Goal: Information Seeking & Learning: Learn about a topic

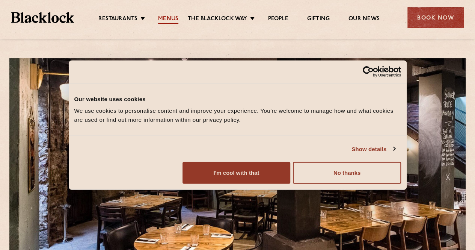
click at [167, 19] on link "Menus" at bounding box center [168, 19] width 20 height 8
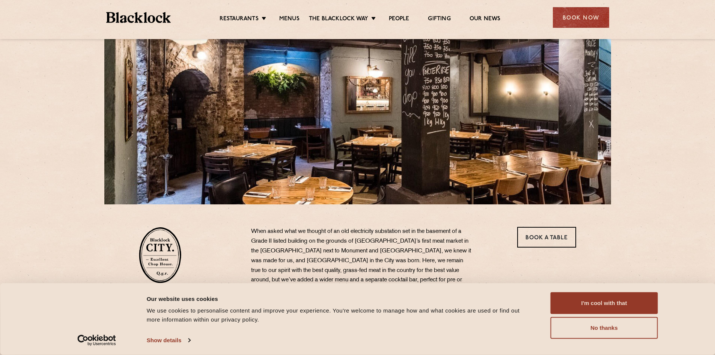
scroll to position [188, 0]
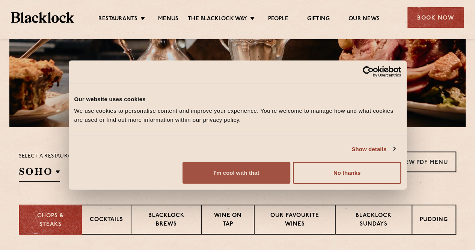
scroll to position [150, 0]
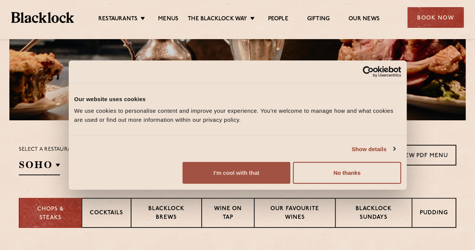
click at [290, 184] on button "I'm cool with that" at bounding box center [236, 173] width 108 height 22
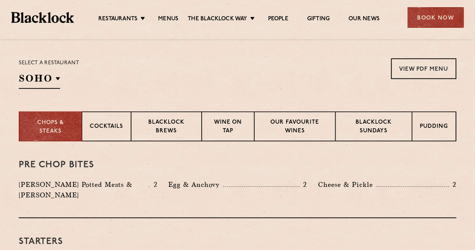
scroll to position [225, 0]
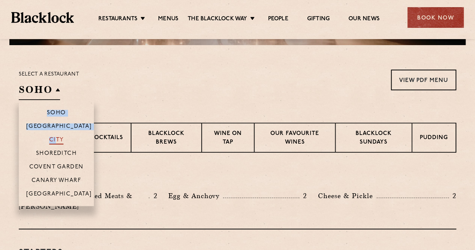
drag, startPoint x: 56, startPoint y: 88, endPoint x: 56, endPoint y: 139, distance: 51.1
click at [56, 100] on div "SOHO Soho Birmingham City Shoreditch Covent Garden Canary Wharf Manchester" at bounding box center [39, 91] width 41 height 17
click at [56, 140] on p "City" at bounding box center [56, 141] width 15 height 8
click at [54, 138] on p "City" at bounding box center [56, 141] width 15 height 8
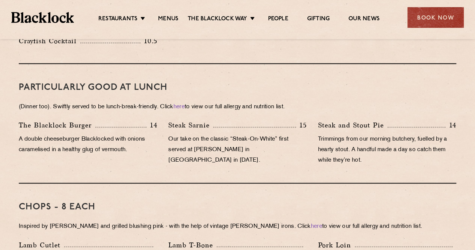
scroll to position [488, 0]
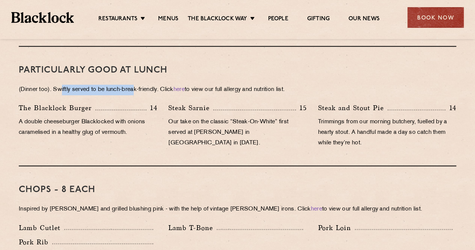
drag, startPoint x: 62, startPoint y: 77, endPoint x: 135, endPoint y: 81, distance: 73.3
click at [135, 84] on p "(Dinner too). Swiftly served to be lunch-break-friendly. Click here to view our…" at bounding box center [237, 89] width 437 height 11
click at [138, 102] on div "The Blacklock Burger 14" at bounding box center [88, 107] width 138 height 11
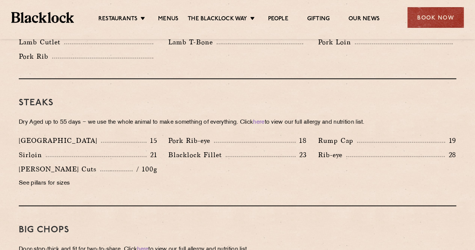
scroll to position [713, 0]
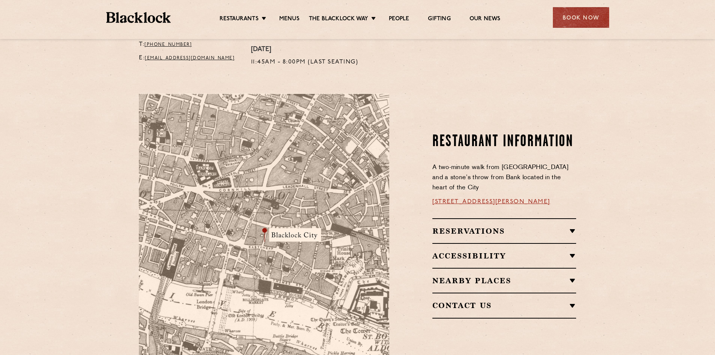
scroll to position [375, 0]
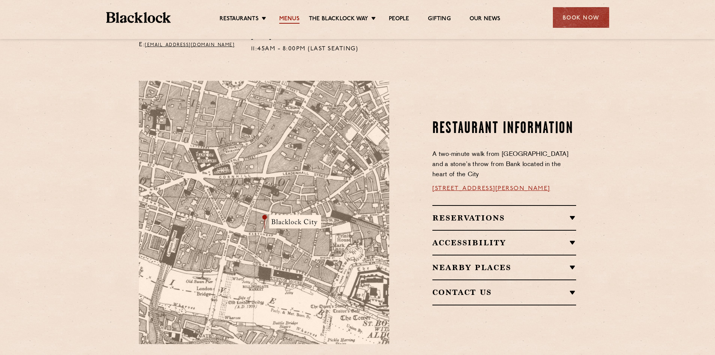
click at [294, 15] on link "Menus" at bounding box center [289, 19] width 20 height 8
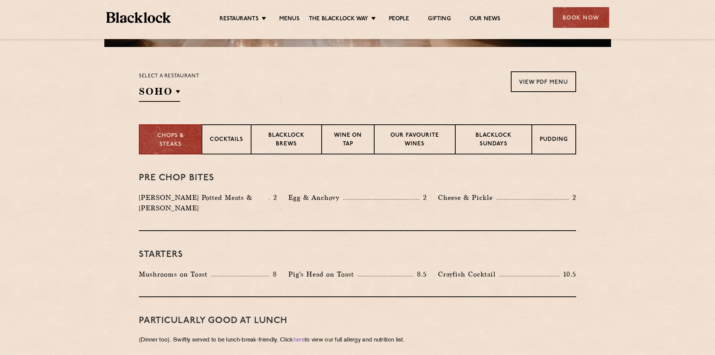
scroll to position [263, 0]
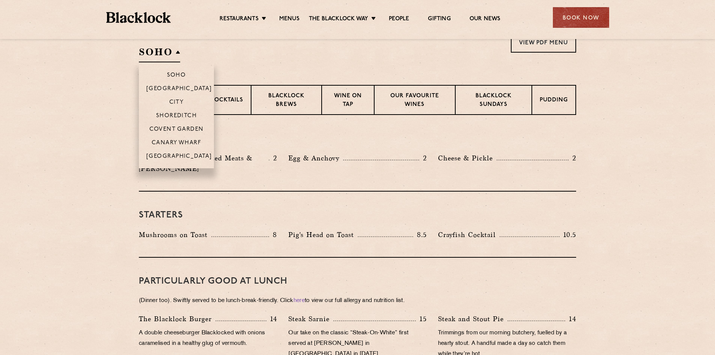
click at [171, 56] on h2 "SOHO" at bounding box center [159, 53] width 41 height 17
click at [181, 98] on li "City" at bounding box center [176, 102] width 75 height 14
